Goal: Task Accomplishment & Management: Manage account settings

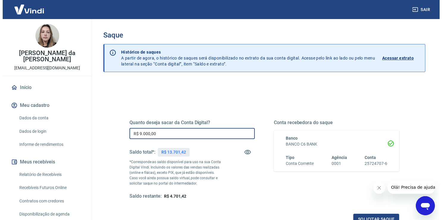
scroll to position [63, 0]
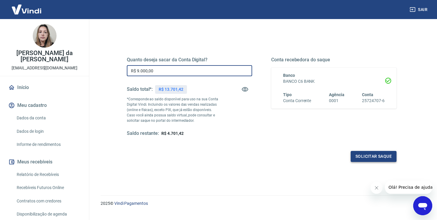
type input "R$ 9.000,00"
click at [358, 155] on button "Solicitar saque" at bounding box center [374, 156] width 46 height 11
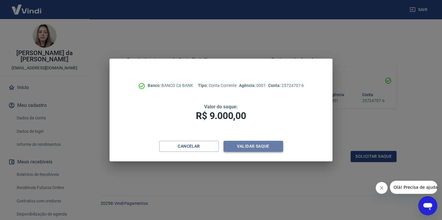
click at [245, 146] on button "Validar saque" at bounding box center [254, 146] width 60 height 11
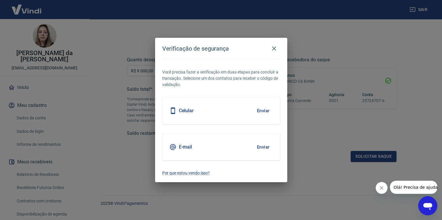
click at [265, 111] on button "Enviar" at bounding box center [263, 110] width 19 height 13
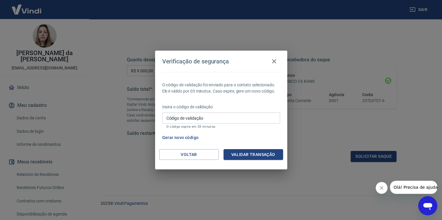
click at [189, 118] on input "Código de validação" at bounding box center [221, 118] width 118 height 11
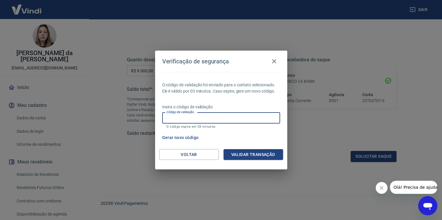
click at [189, 118] on input "Código de validação" at bounding box center [221, 118] width 118 height 11
click at [205, 118] on input "Código de validação" at bounding box center [221, 118] width 118 height 11
click at [272, 61] on icon "button" at bounding box center [274, 61] width 7 height 7
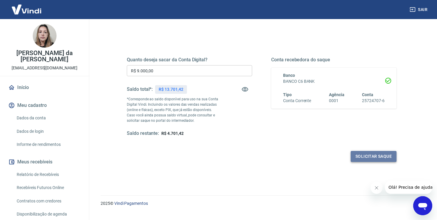
click at [375, 156] on button "Solicitar saque" at bounding box center [374, 156] width 46 height 11
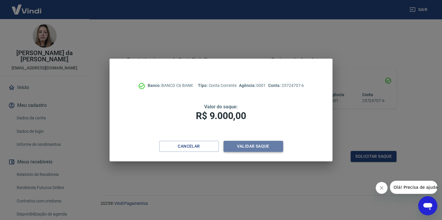
click at [253, 145] on button "Validar saque" at bounding box center [254, 146] width 60 height 11
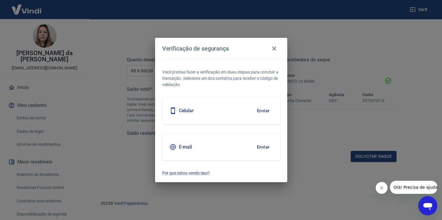
click at [262, 148] on button "Enviar" at bounding box center [263, 147] width 19 height 13
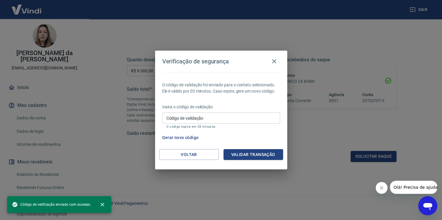
click at [190, 122] on input "Código de validação" at bounding box center [221, 118] width 118 height 11
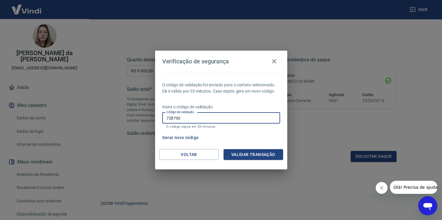
type input "728790"
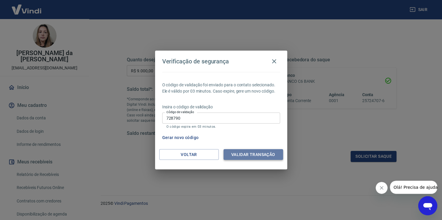
click at [253, 154] on button "Validar transação" at bounding box center [254, 154] width 60 height 11
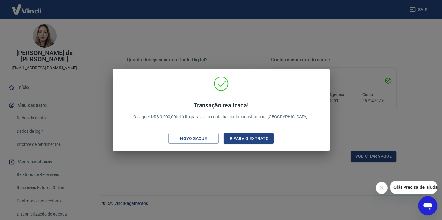
click at [243, 45] on div "Transação realizada! O saque de R$ 9.000,00 foi feito para a sua conta bancária…" at bounding box center [221, 110] width 442 height 220
